Goal: Task Accomplishment & Management: Use online tool/utility

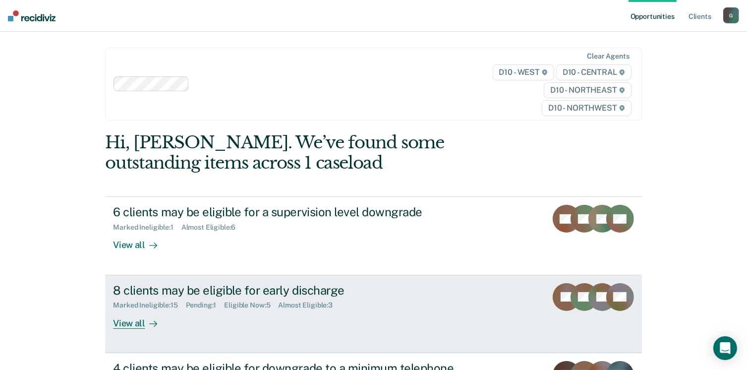
click at [139, 324] on div "View all" at bounding box center [141, 318] width 56 height 19
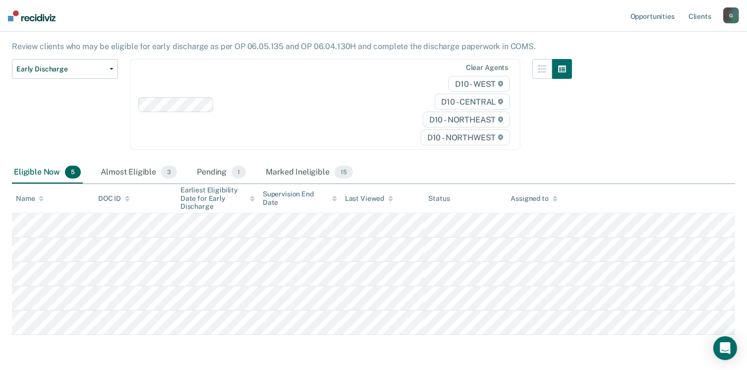
scroll to position [118, 0]
